Goal: Information Seeking & Learning: Check status

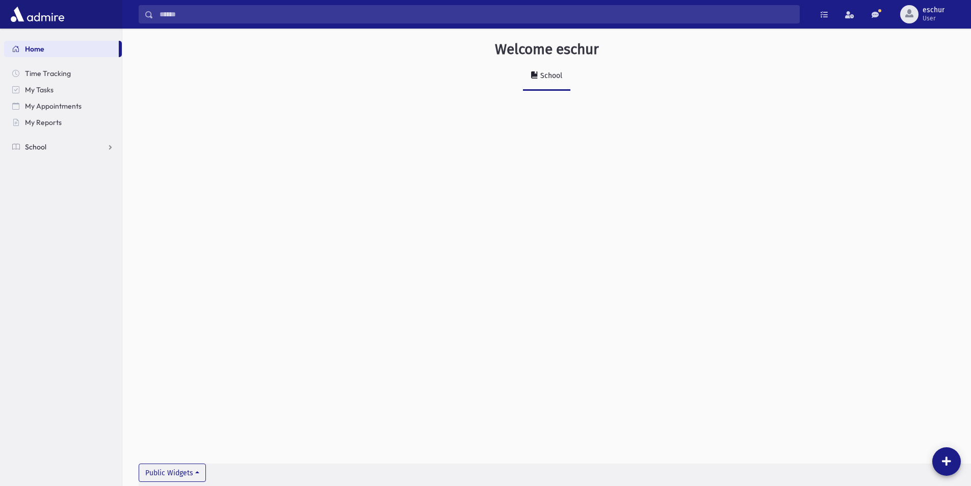
click at [36, 146] on span "School" at bounding box center [35, 146] width 21 height 9
click at [61, 260] on span "Report Cards" at bounding box center [52, 261] width 43 height 9
click at [57, 276] on link "Entry" at bounding box center [63, 277] width 118 height 16
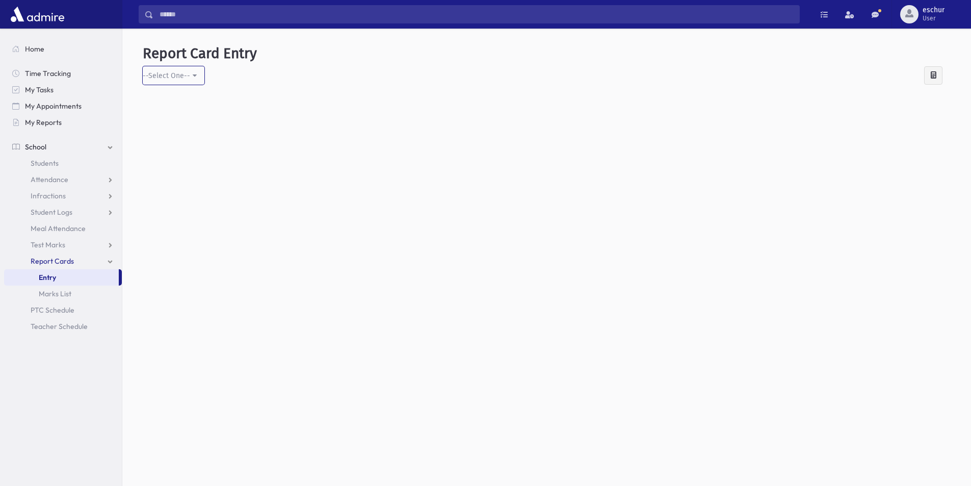
click at [189, 72] on div "--Select One--" at bounding box center [166, 75] width 47 height 11
click at [48, 161] on span "Students" at bounding box center [45, 163] width 28 height 9
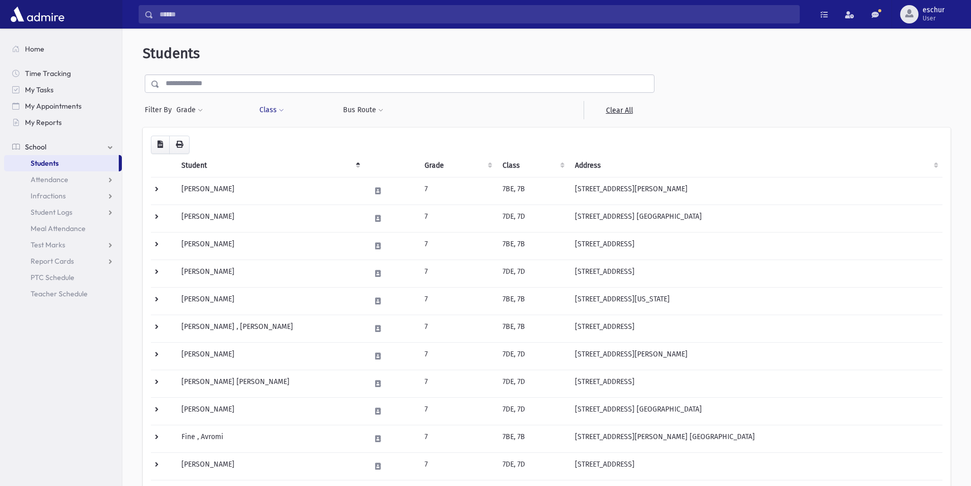
click at [276, 107] on button "Class" at bounding box center [271, 110] width 25 height 18
click at [297, 143] on ul at bounding box center [313, 136] width 98 height 15
type input "***"
select select "**"
click at [341, 156] on button "Filter" at bounding box center [312, 158] width 99 height 15
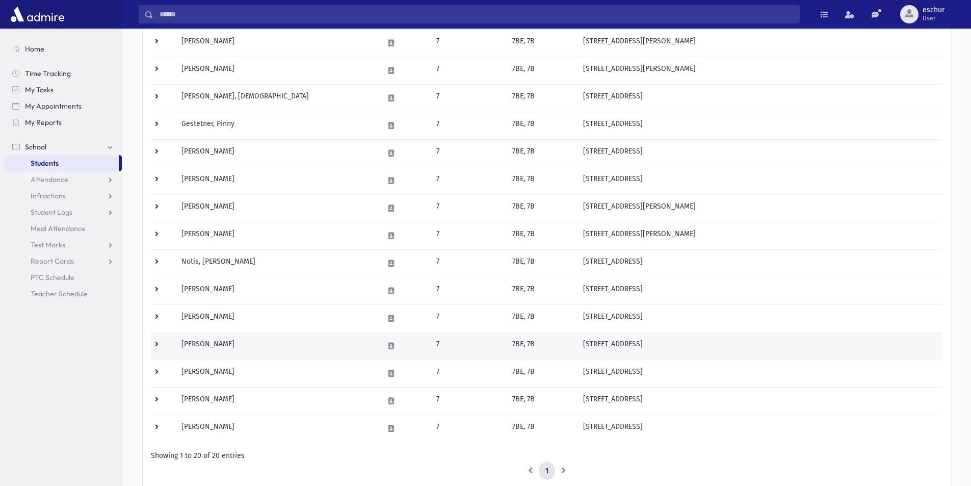
scroll to position [306, 0]
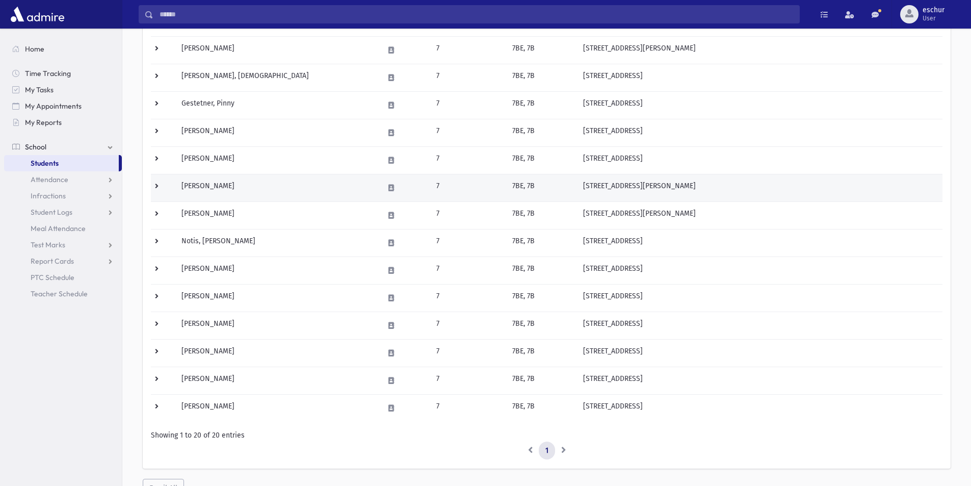
click at [880, 200] on td "[STREET_ADDRESS][PERSON_NAME]" at bounding box center [760, 188] width 366 height 28
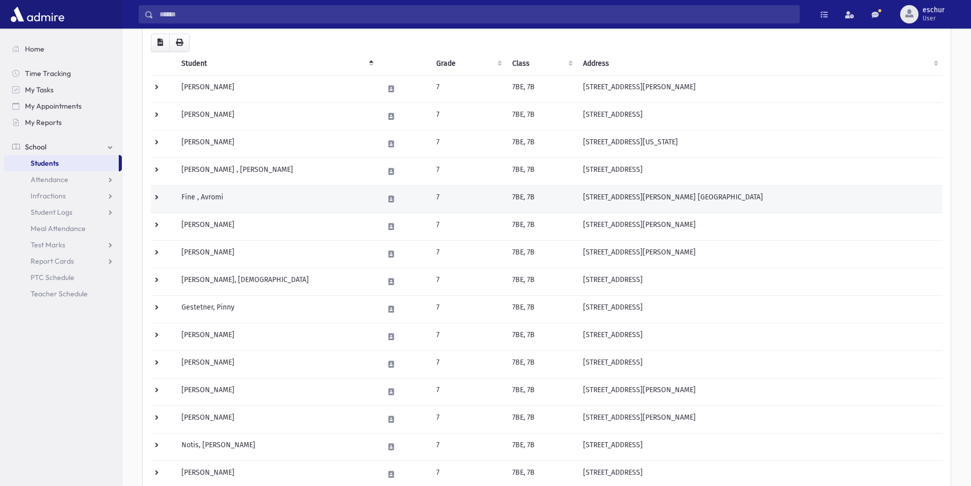
scroll to position [0, 0]
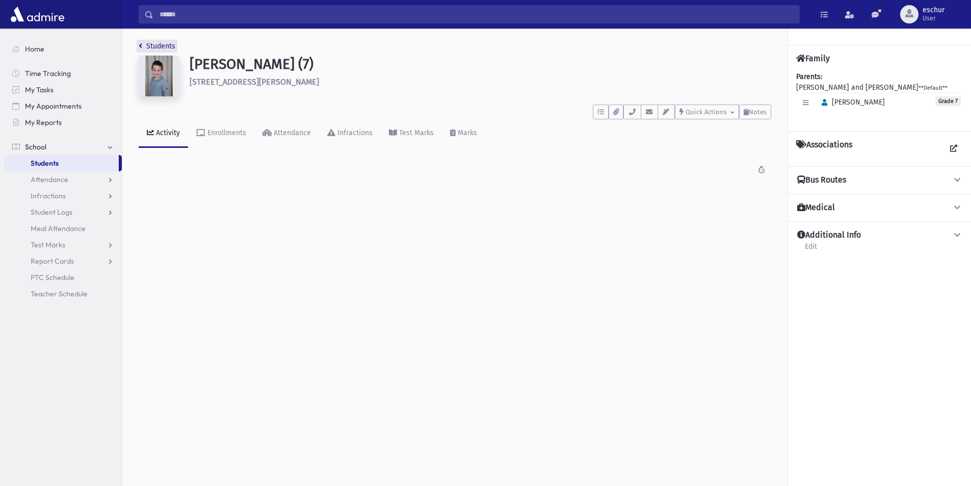
click at [156, 44] on link "Students" at bounding box center [157, 46] width 37 height 9
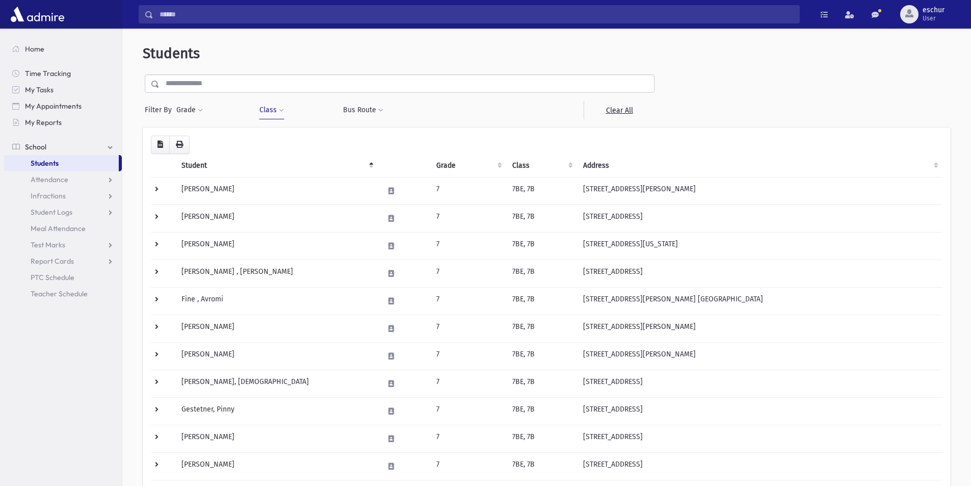
click at [284, 112] on span at bounding box center [281, 111] width 5 height 6
click at [290, 139] on span "×" at bounding box center [287, 138] width 8 height 8
click at [276, 111] on button "Class" at bounding box center [271, 110] width 25 height 18
click at [287, 137] on span "×" at bounding box center [287, 138] width 8 height 8
click at [277, 115] on button "Class" at bounding box center [271, 110] width 25 height 18
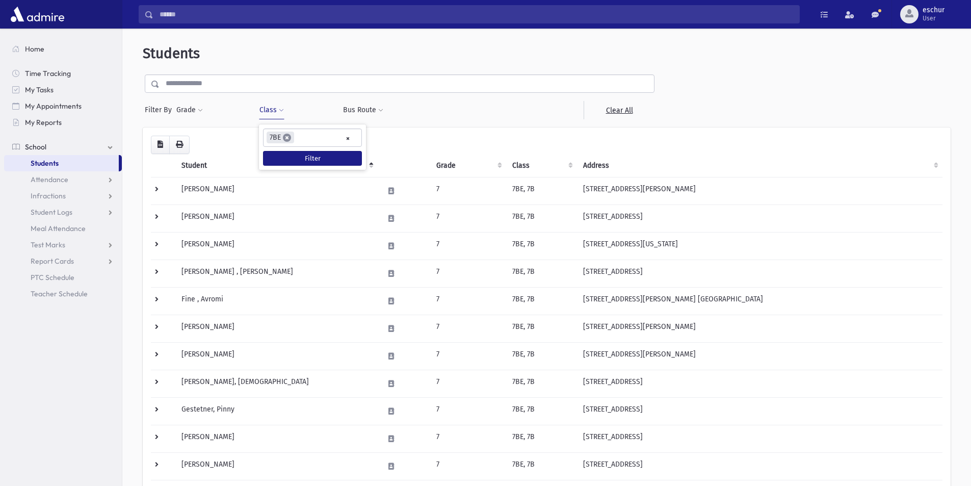
click at [286, 138] on span "×" at bounding box center [287, 138] width 8 height 8
click at [282, 111] on span at bounding box center [281, 111] width 5 height 6
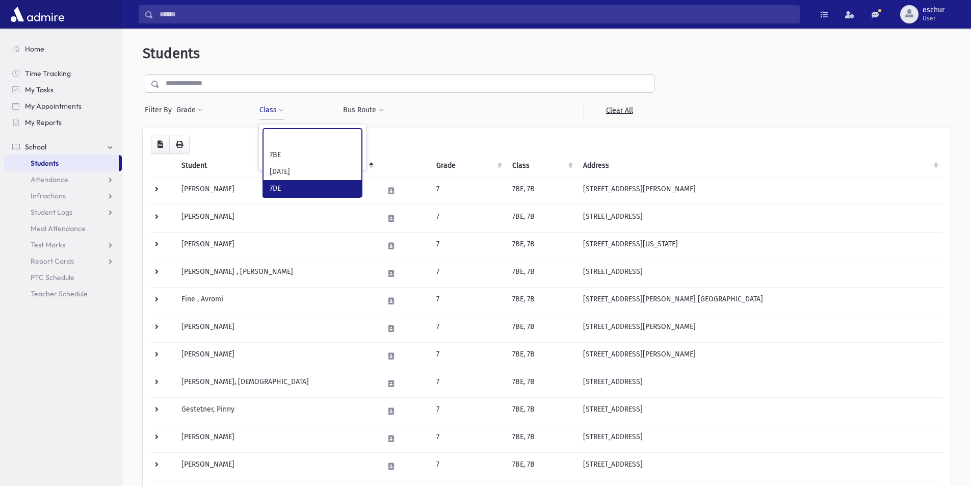
select select "**"
click at [328, 158] on button "Filter" at bounding box center [312, 158] width 99 height 15
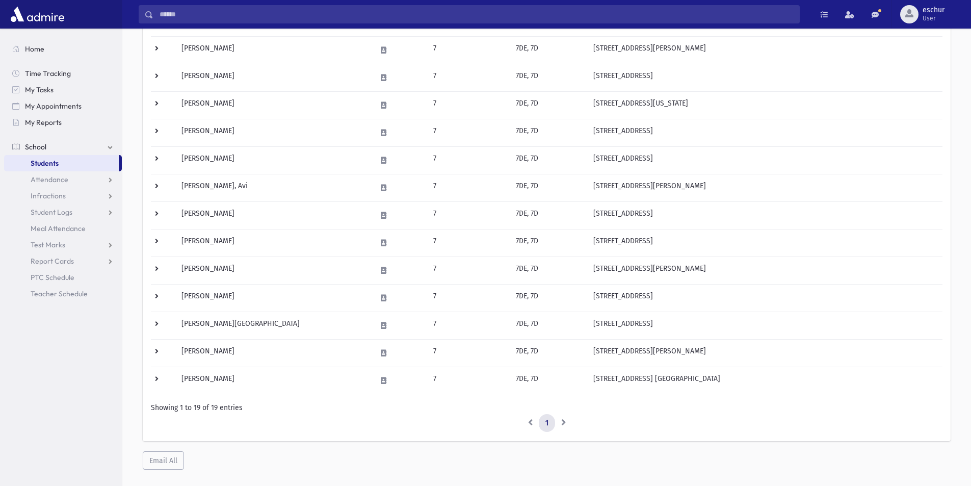
scroll to position [325, 0]
